Goal: Task Accomplishment & Management: Use online tool/utility

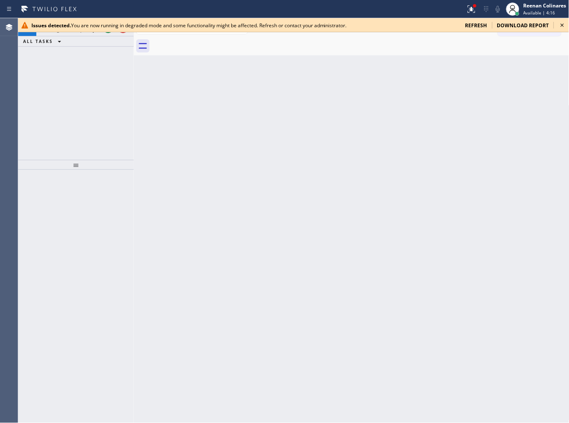
click at [481, 25] on span "refresh" at bounding box center [477, 25] width 22 height 7
click at [483, 22] on span "refresh" at bounding box center [477, 25] width 22 height 7
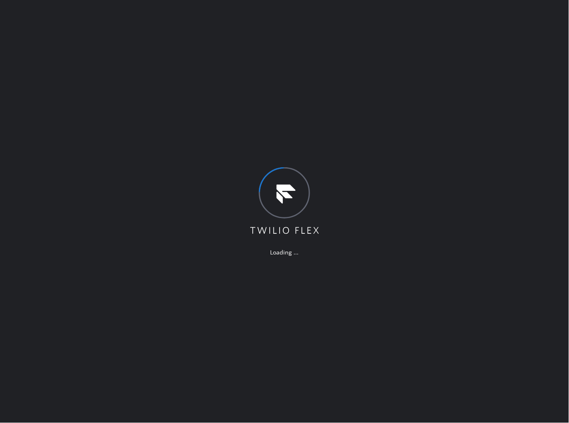
click at [222, 19] on div "Loading ..." at bounding box center [284, 211] width 569 height 423
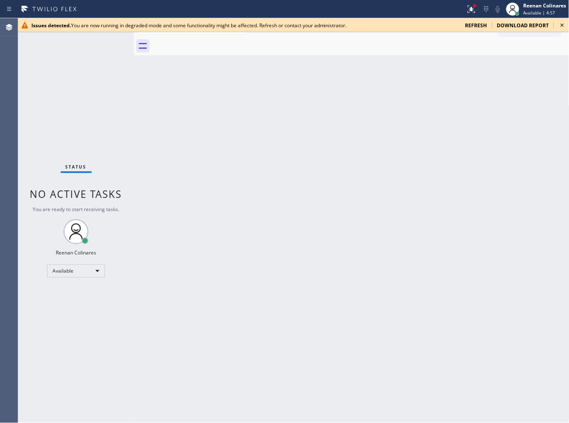
click at [485, 27] on span "refresh" at bounding box center [477, 25] width 22 height 7
click at [476, 27] on span "refresh" at bounding box center [477, 25] width 22 height 7
